Goal: Navigation & Orientation: Find specific page/section

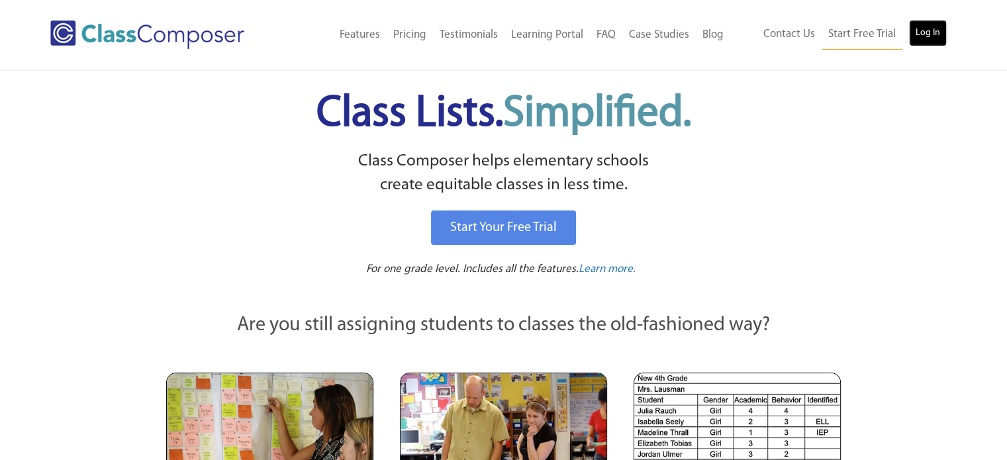
click at [929, 39] on link "Log In" at bounding box center [928, 33] width 38 height 26
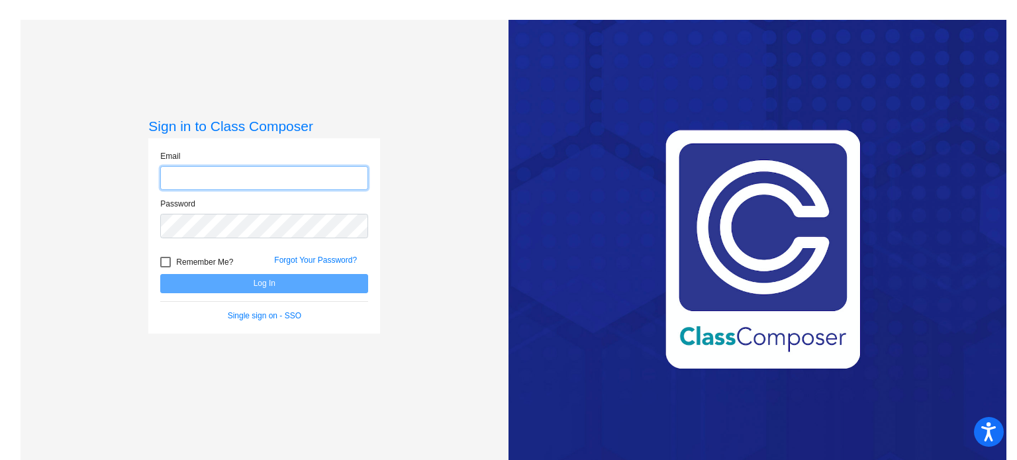
type input "[EMAIL_ADDRESS][DOMAIN_NAME]"
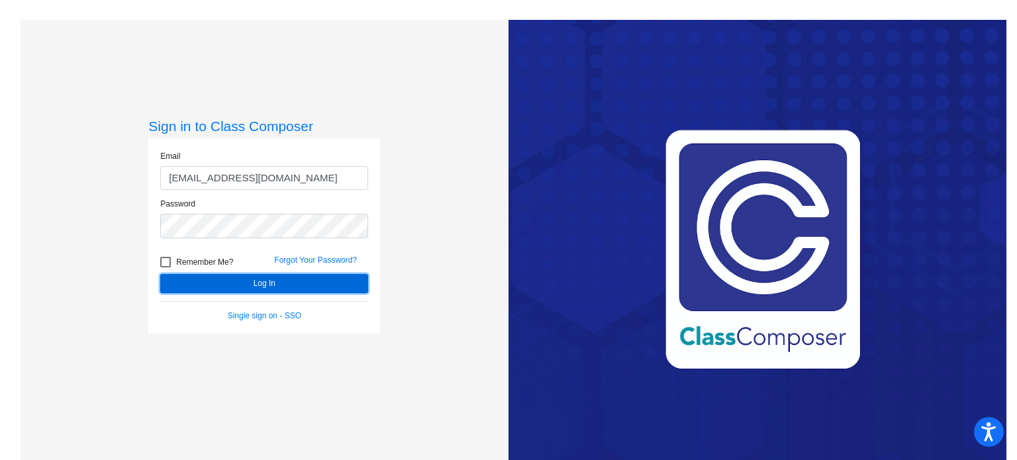
click at [271, 283] on button "Log In" at bounding box center [264, 283] width 208 height 19
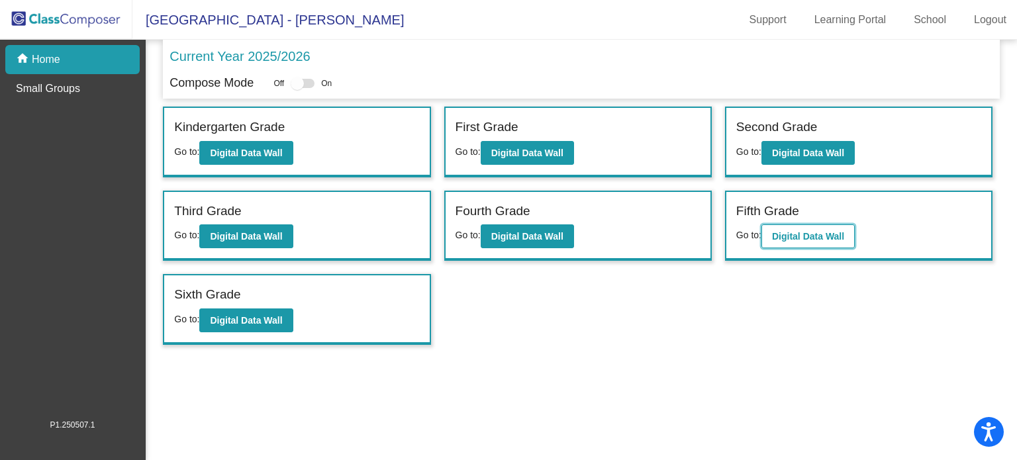
click at [820, 232] on b "Digital Data Wall" at bounding box center [808, 236] width 72 height 11
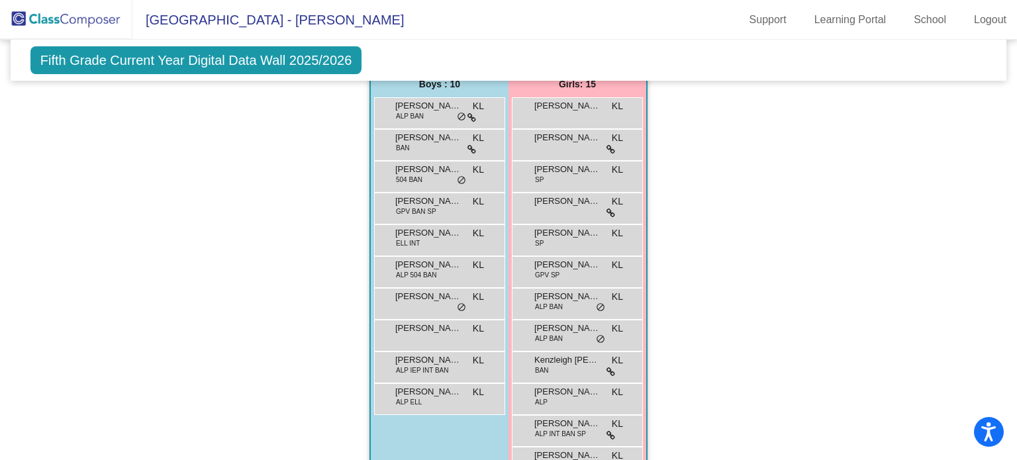
scroll to position [727, 0]
